Goal: Task Accomplishment & Management: Use online tool/utility

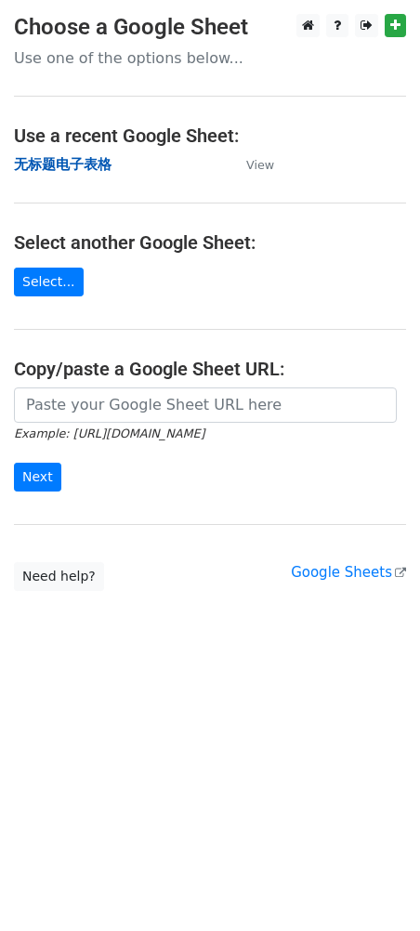
click at [99, 164] on strong "无标题电子表格" at bounding box center [63, 164] width 98 height 17
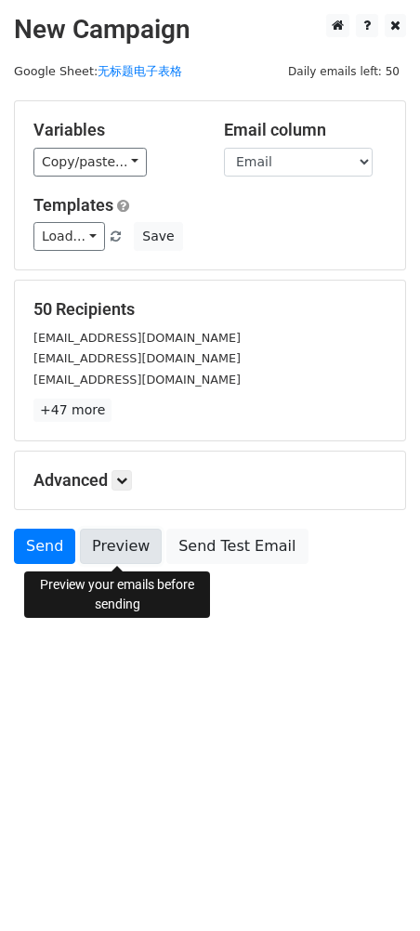
click at [127, 545] on link "Preview" at bounding box center [121, 546] width 82 height 35
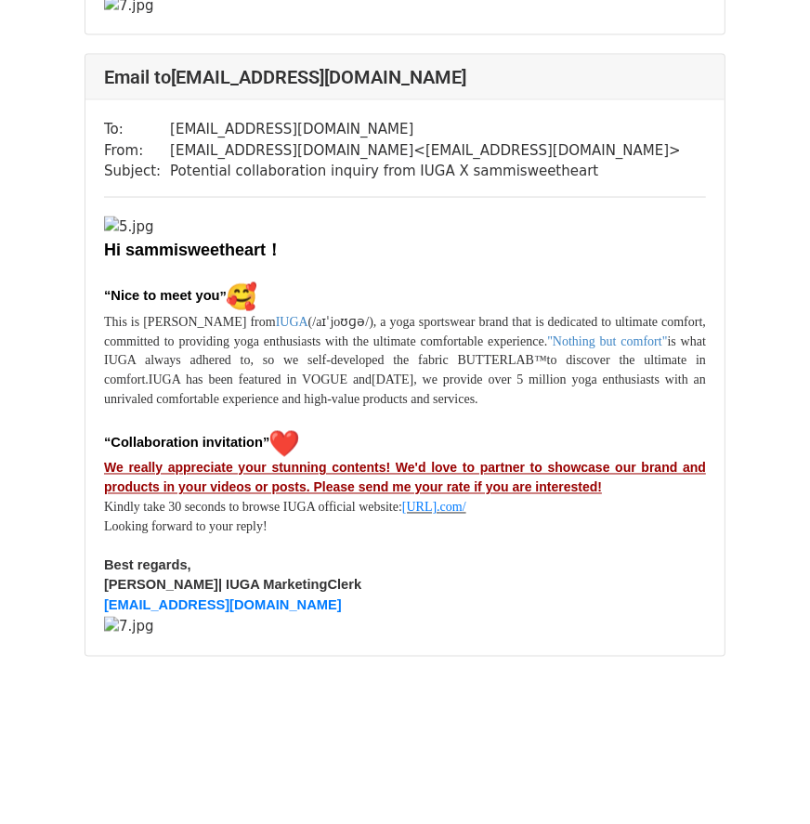
scroll to position [48840, 0]
